Goal: Find specific page/section: Find specific page/section

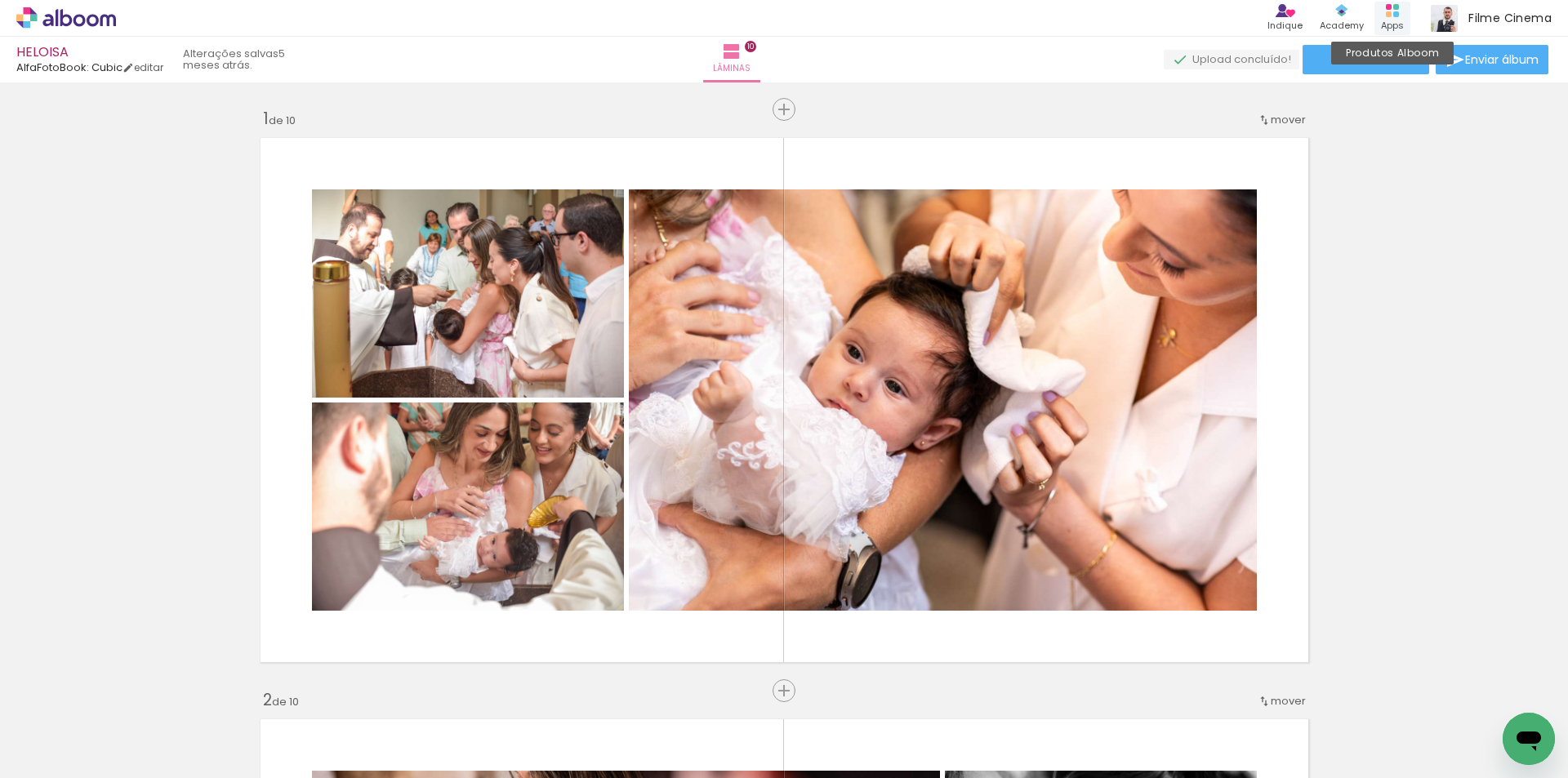
click at [1400, 14] on div "Produtos Alboom Apps" at bounding box center [1392, 18] width 36 height 34
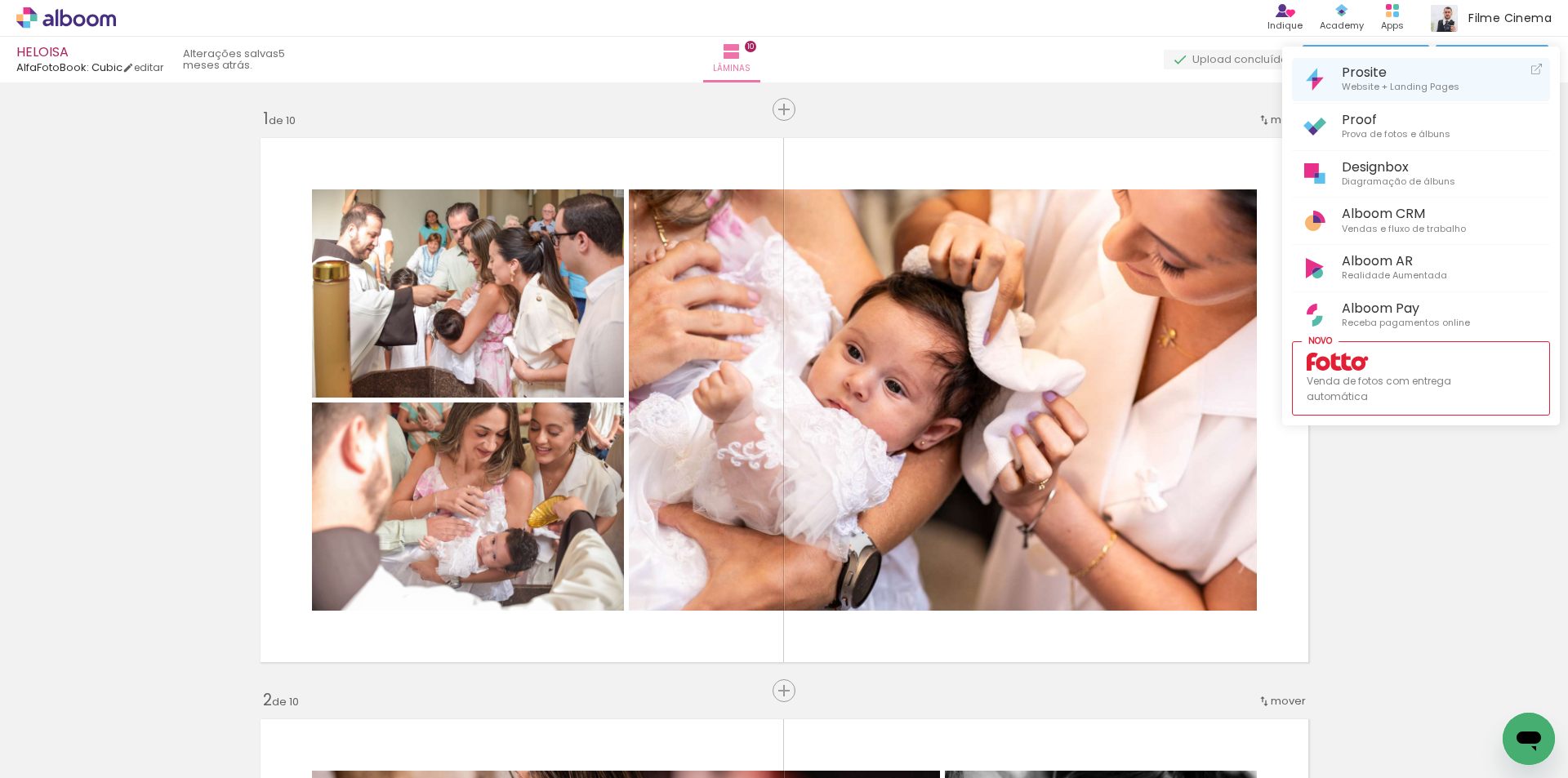
click at [1364, 80] on span "Website + Landing Pages" at bounding box center [1400, 87] width 117 height 15
